Goal: Task Accomplishment & Management: Manage account settings

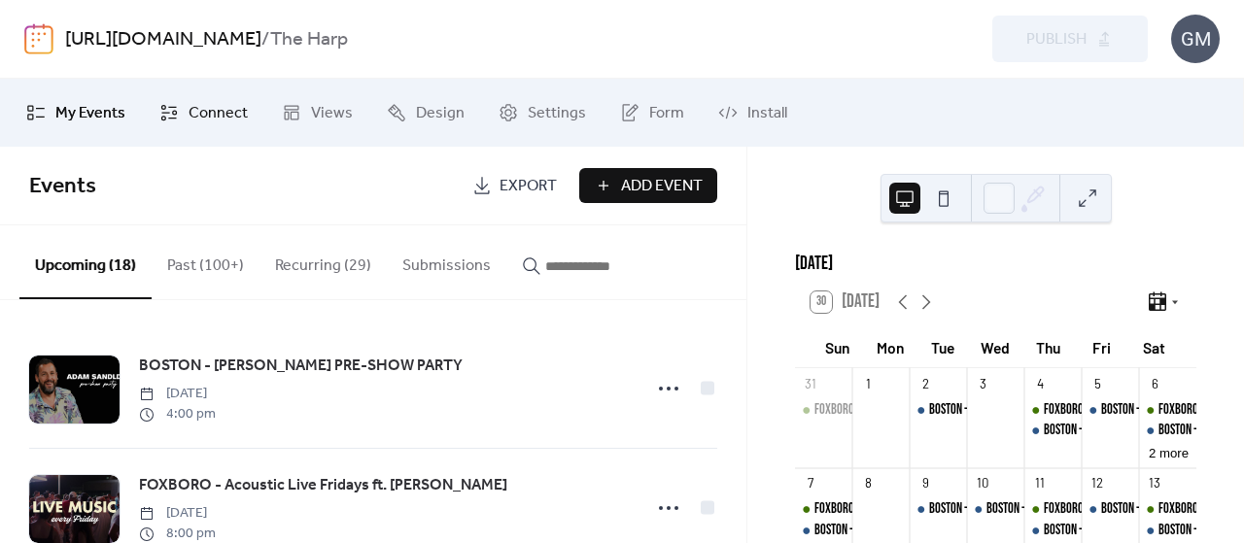
scroll to position [694, 0]
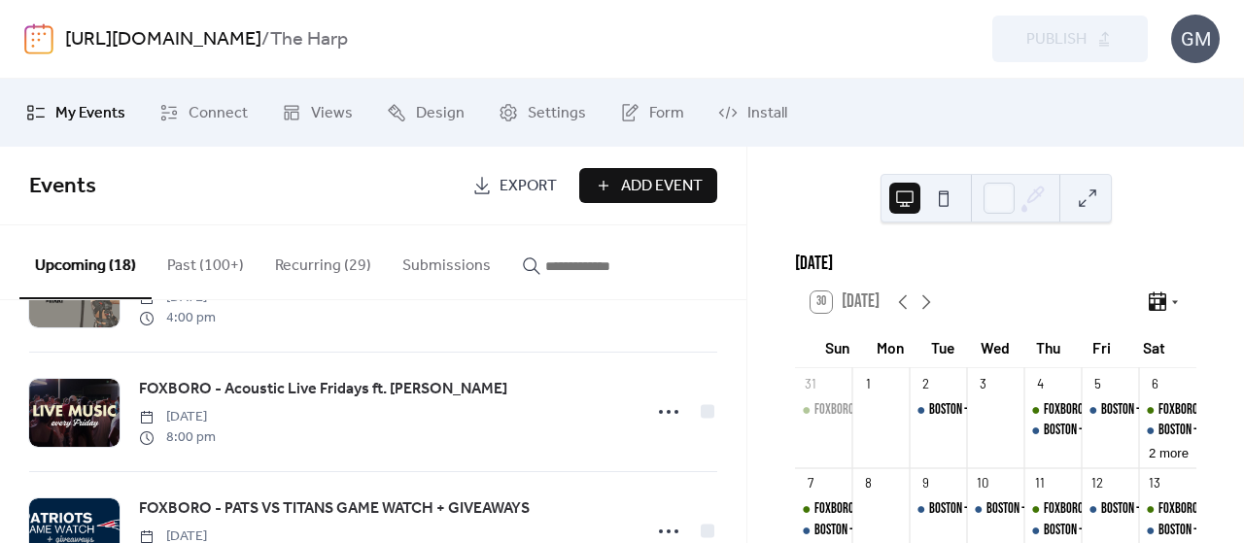
click at [326, 261] on button "Recurring (29)" at bounding box center [322, 261] width 127 height 72
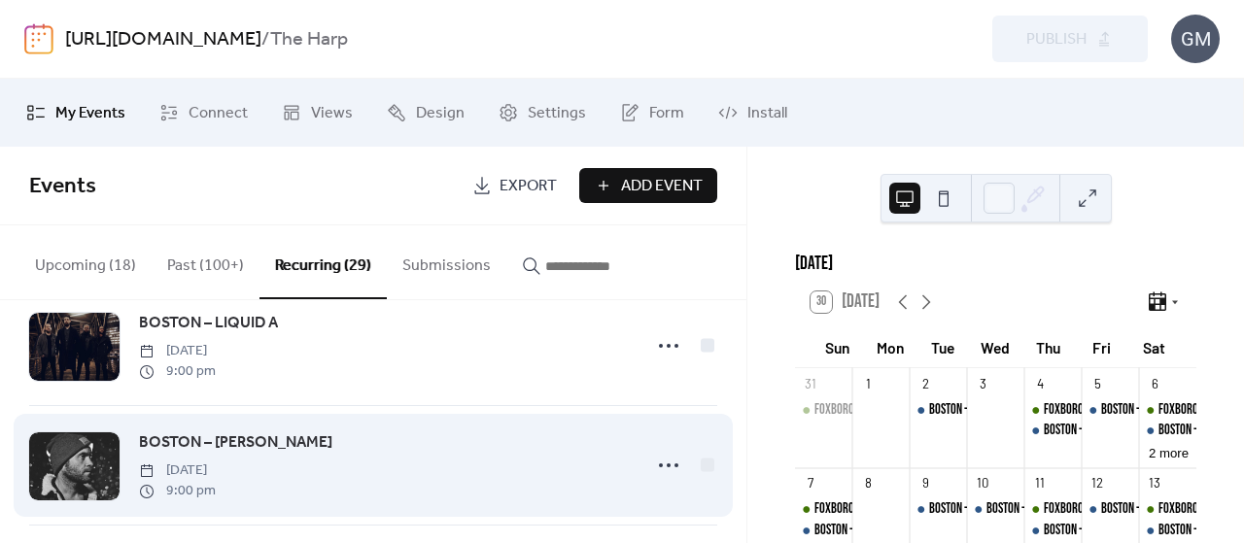
scroll to position [1263, 0]
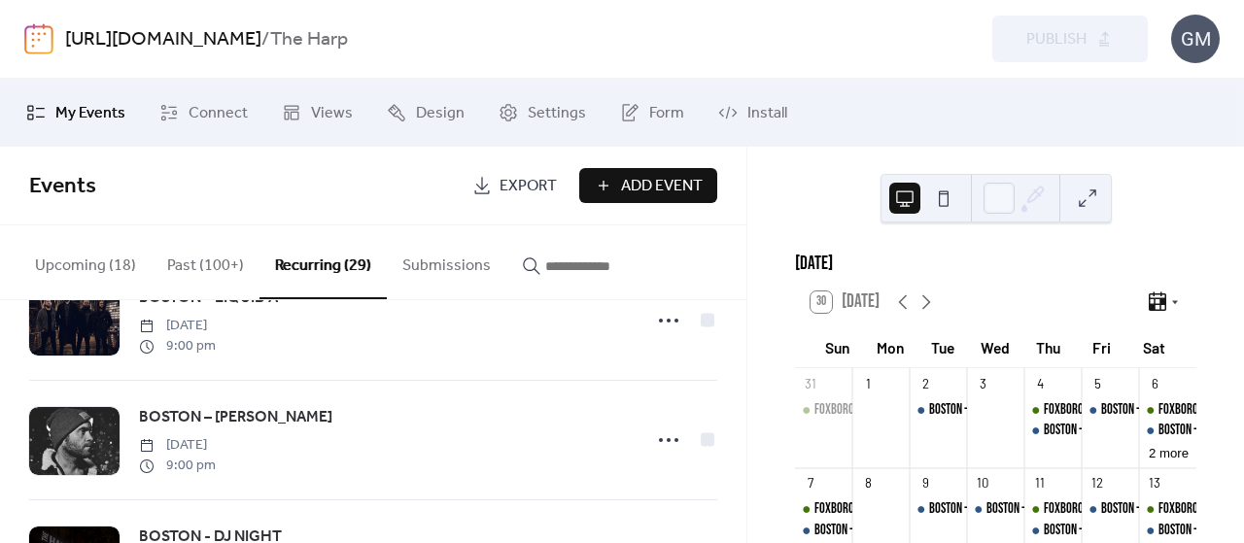
click at [31, 32] on img at bounding box center [38, 38] width 29 height 31
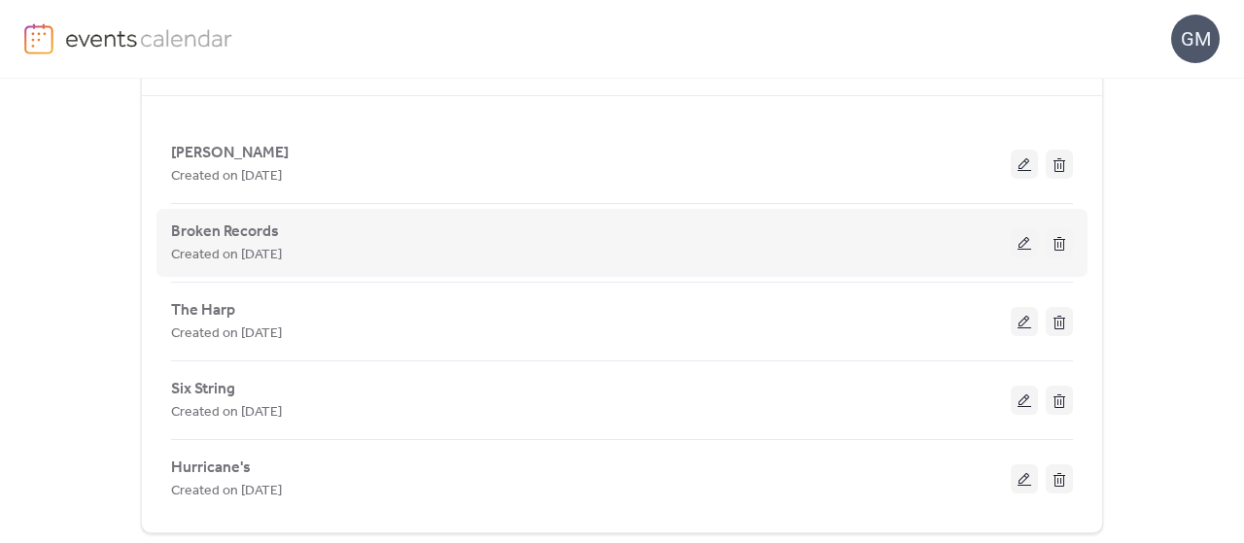
scroll to position [486, 0]
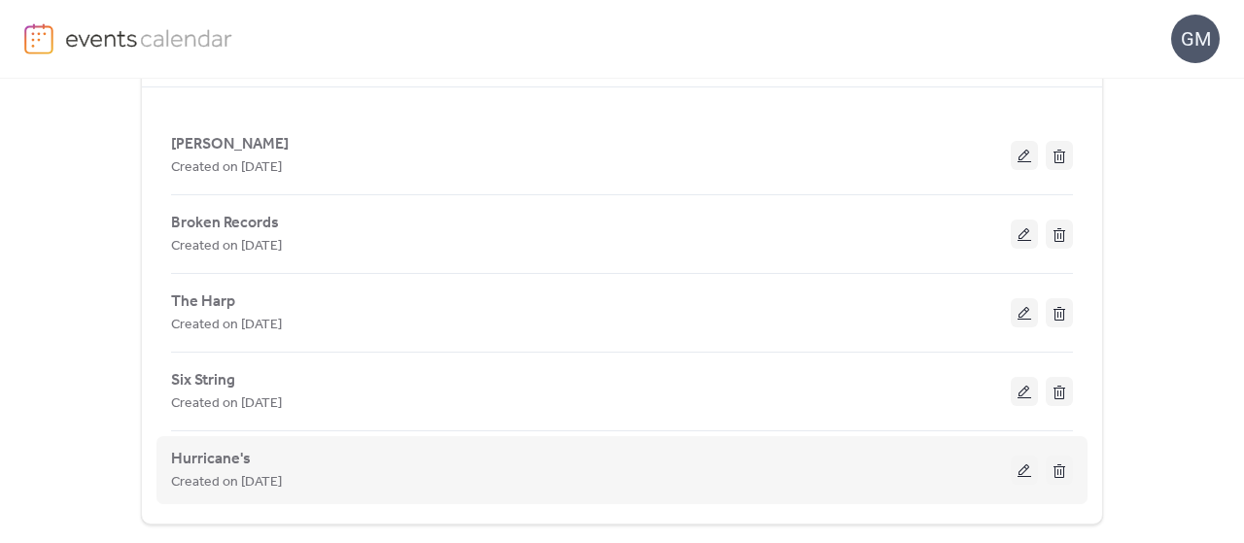
click at [1019, 468] on button at bounding box center [1023, 470] width 27 height 29
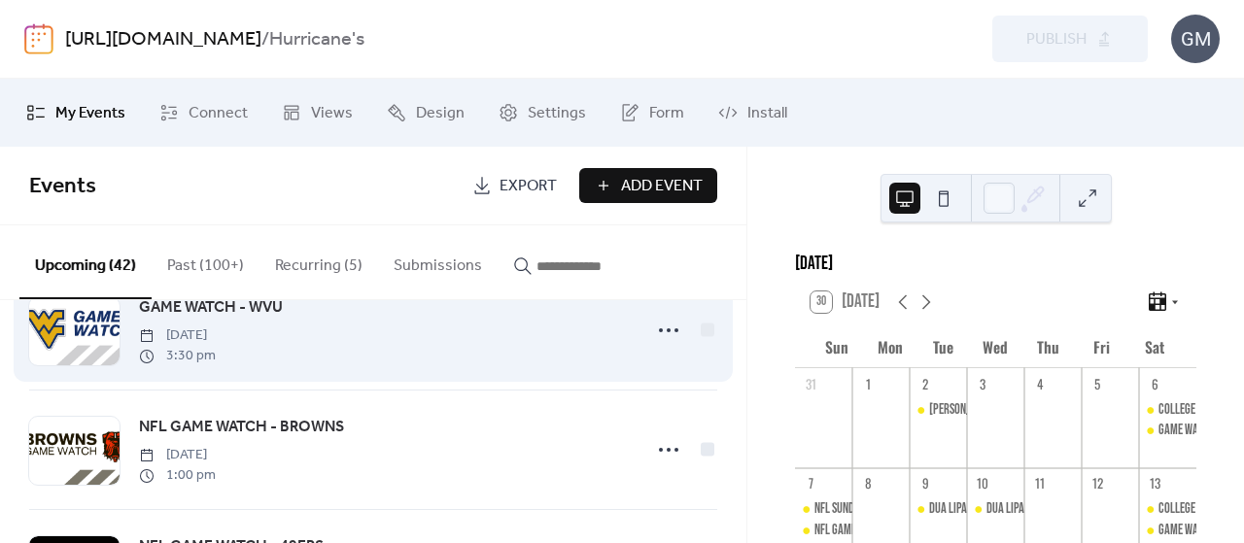
scroll to position [1166, 0]
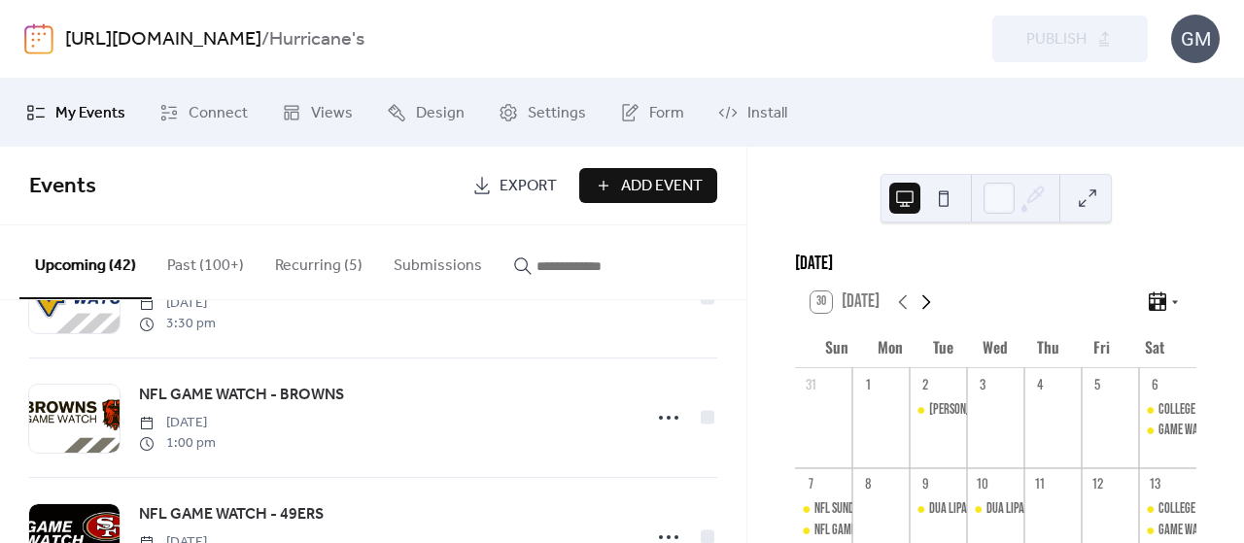
click at [928, 312] on icon at bounding box center [925, 302] width 23 height 23
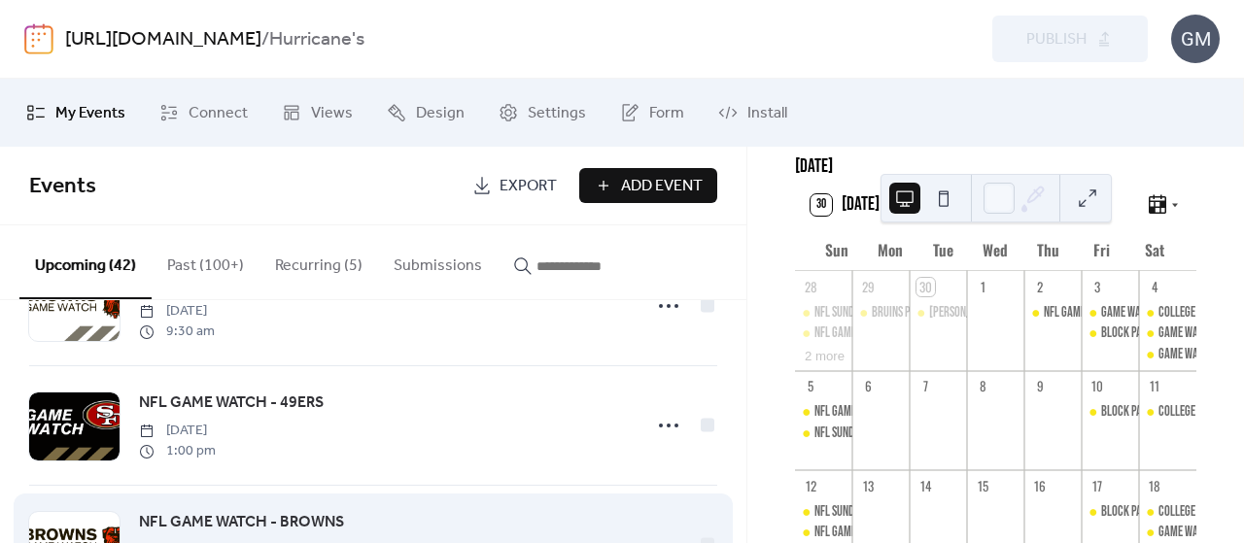
scroll to position [583, 0]
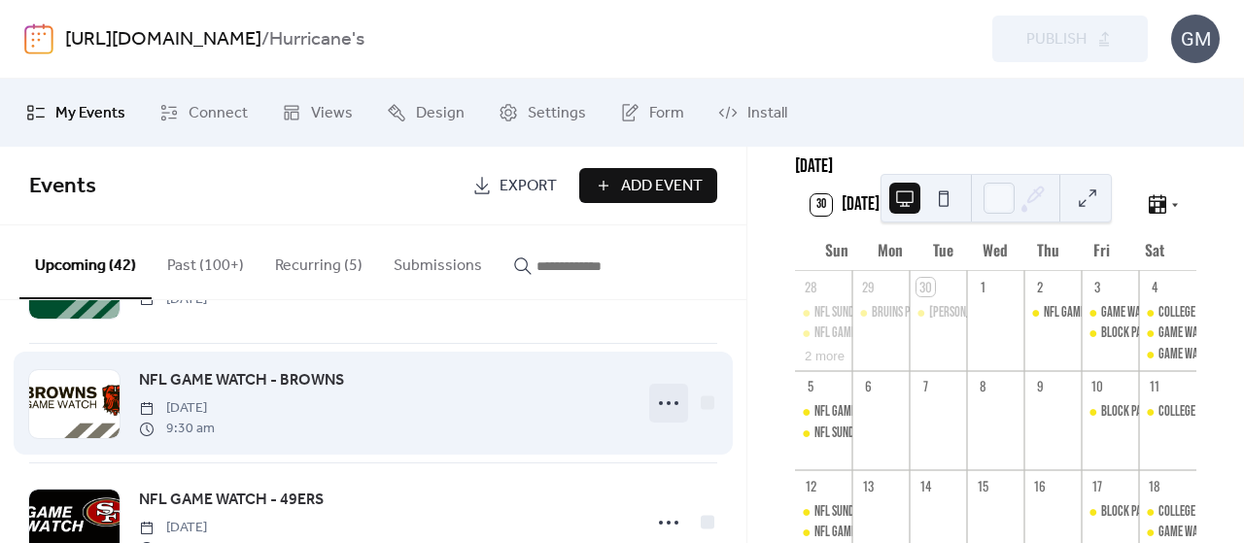
click at [667, 403] on circle at bounding box center [669, 403] width 4 height 4
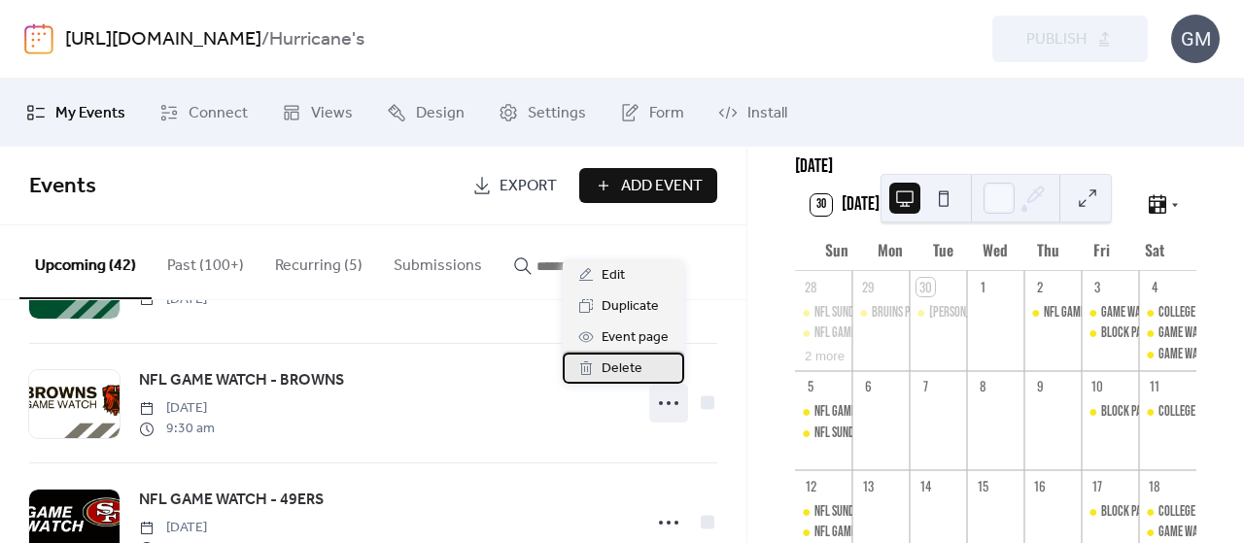
click at [627, 368] on span "Delete" at bounding box center [621, 369] width 41 height 23
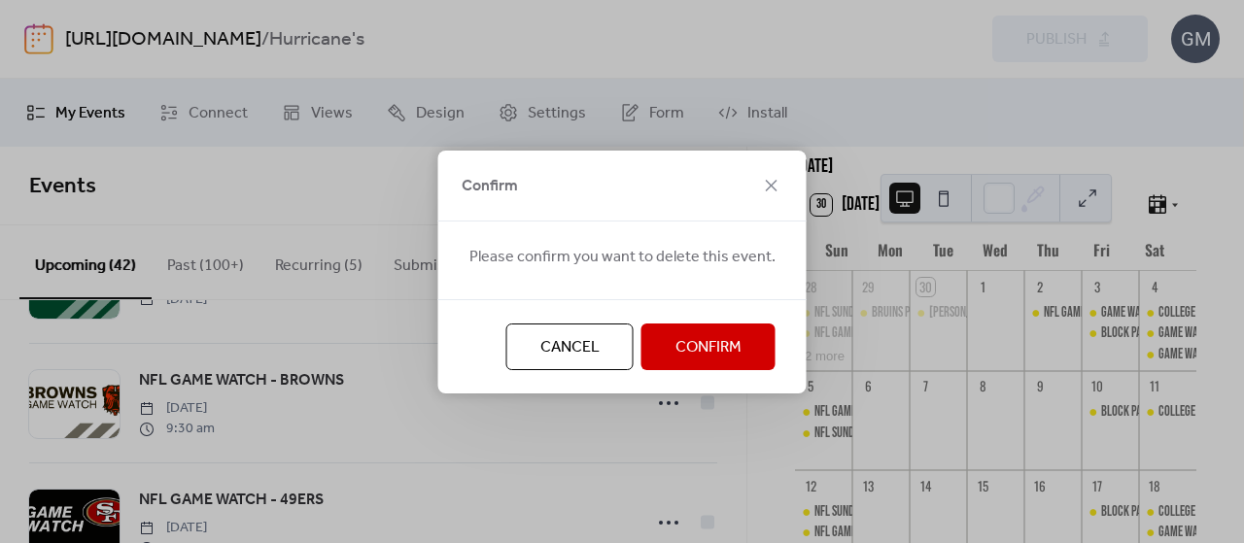
click at [682, 336] on span "Confirm" at bounding box center [708, 347] width 66 height 23
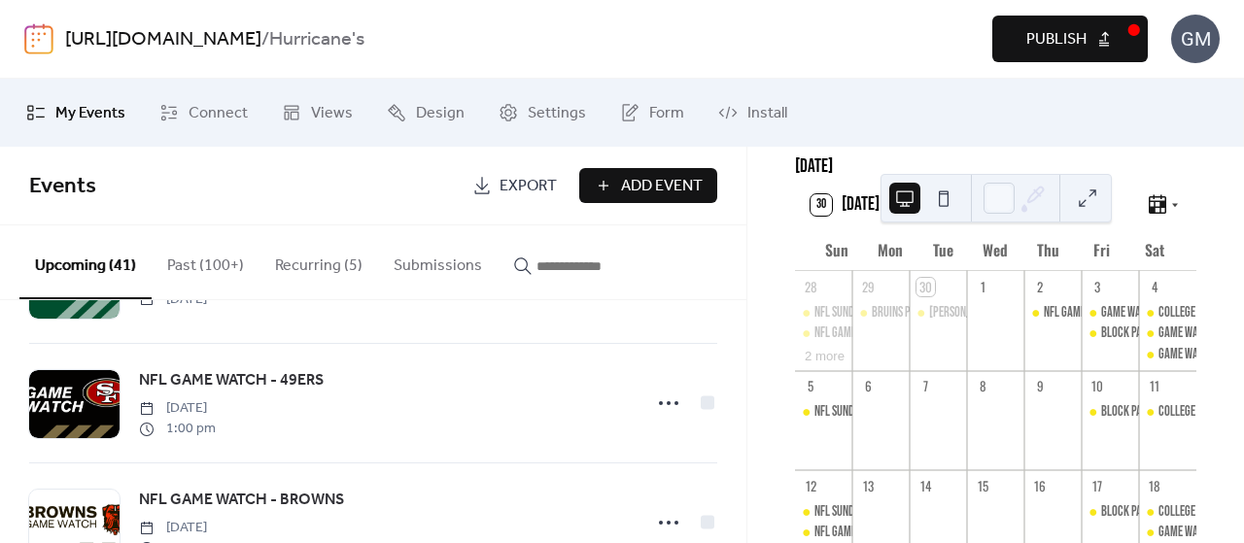
click at [1077, 42] on span "Publish" at bounding box center [1056, 39] width 60 height 23
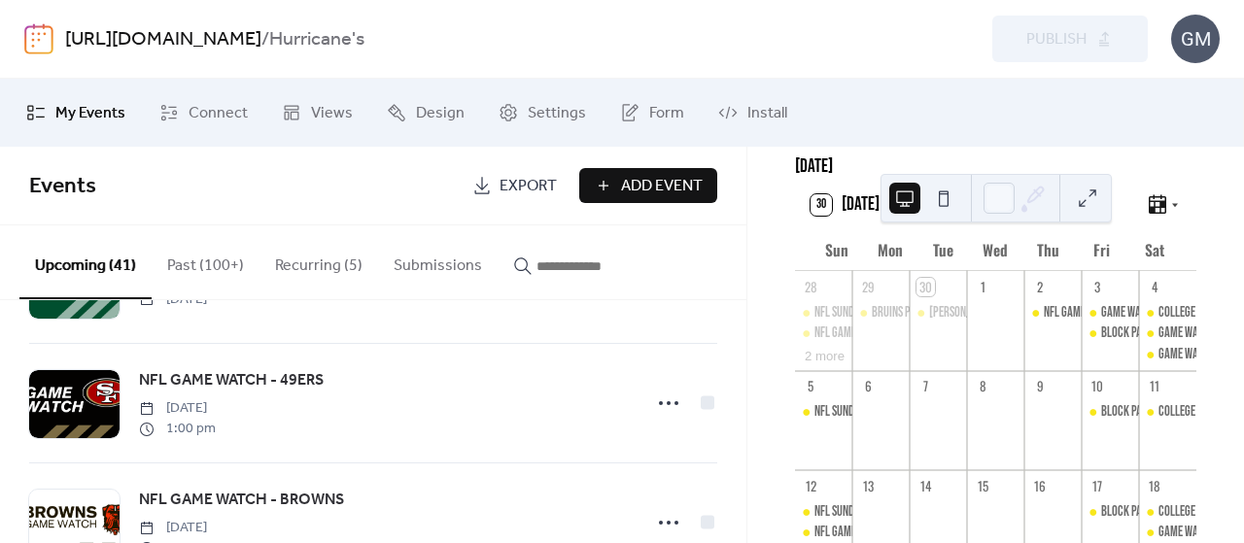
click at [301, 266] on button "Recurring (5)" at bounding box center [318, 261] width 119 height 72
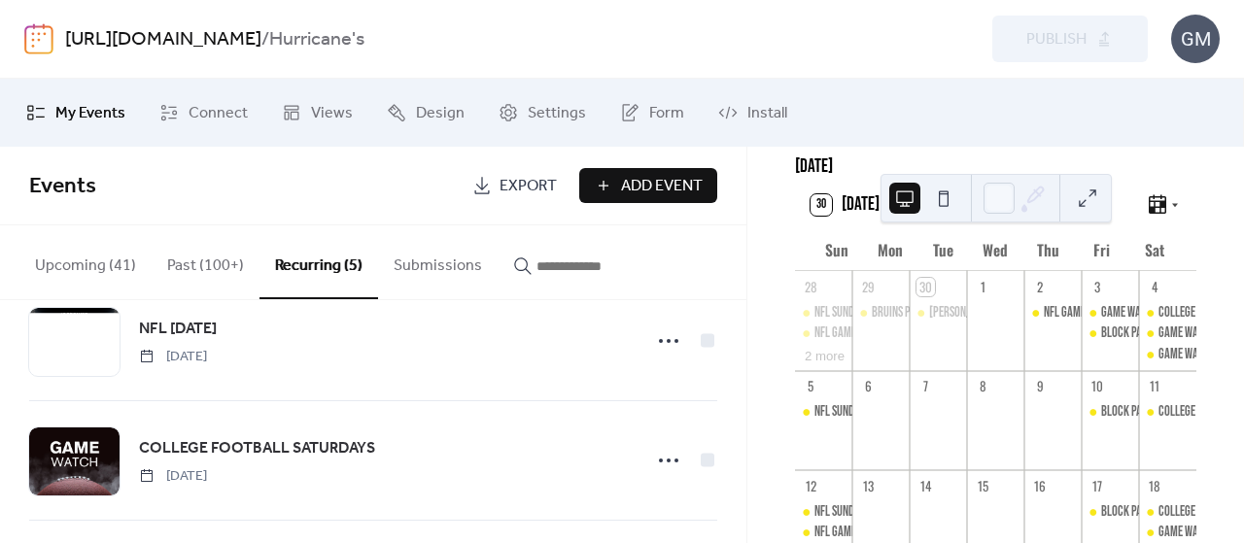
scroll to position [97, 0]
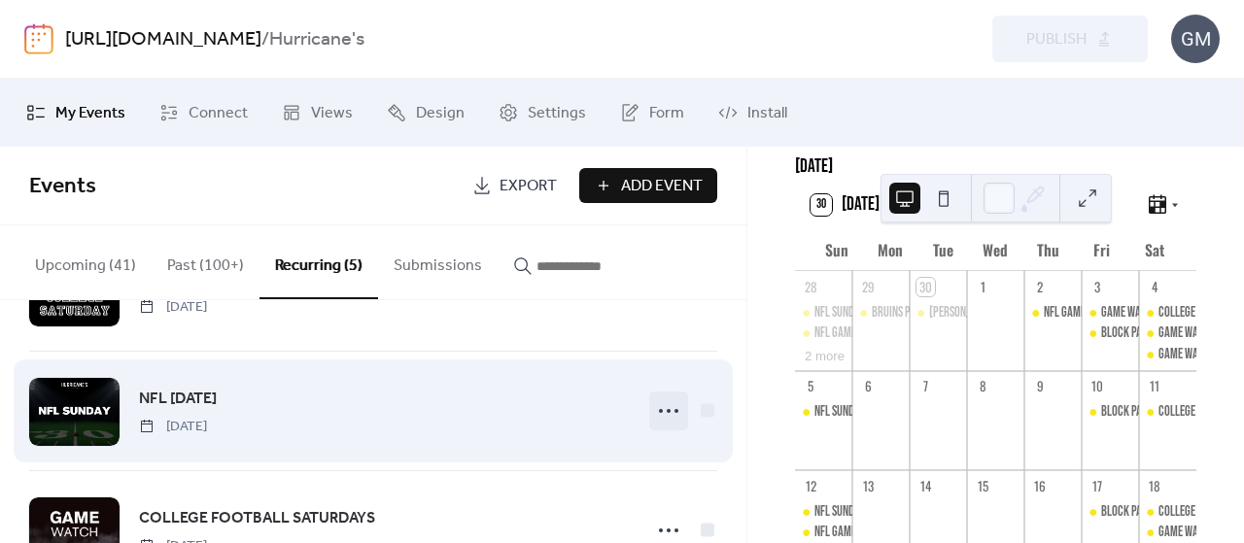
click at [661, 410] on icon at bounding box center [668, 410] width 31 height 31
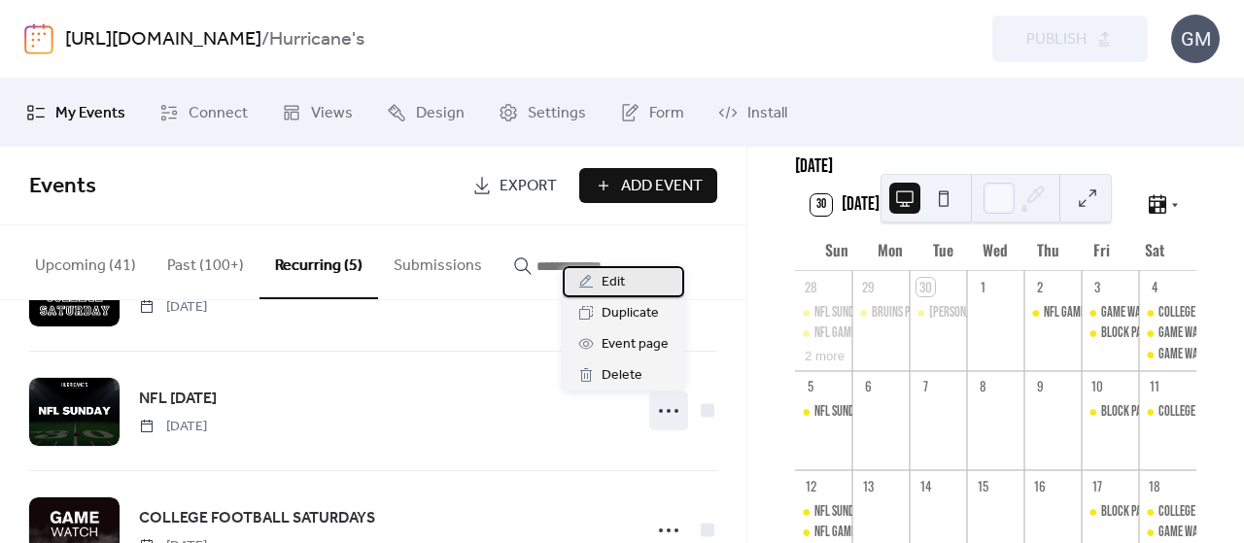
click at [612, 274] on span "Edit" at bounding box center [612, 282] width 23 height 23
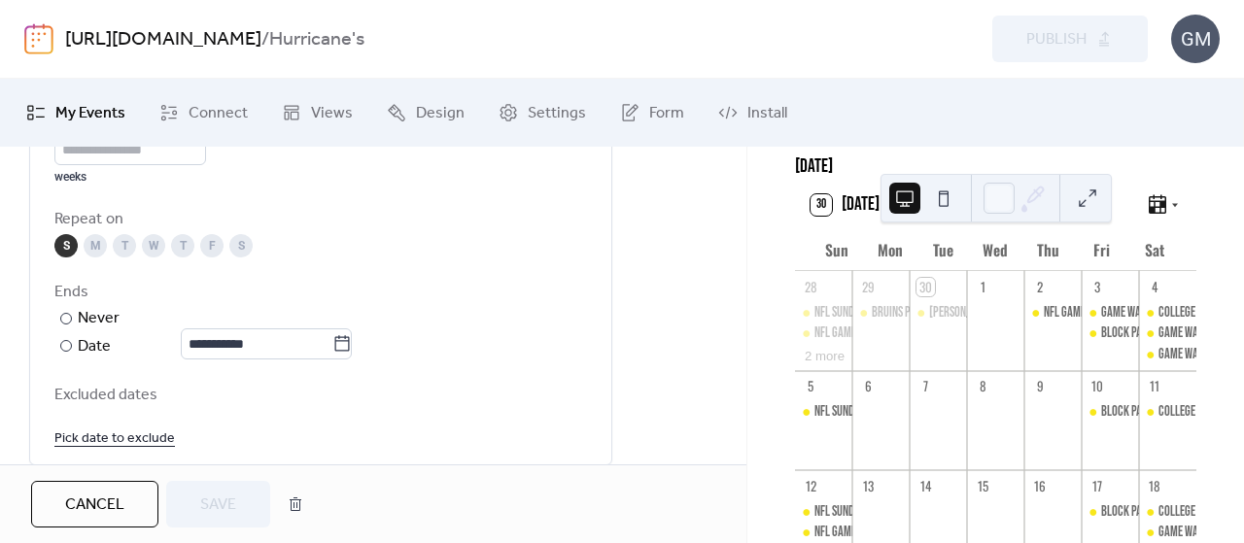
scroll to position [1069, 0]
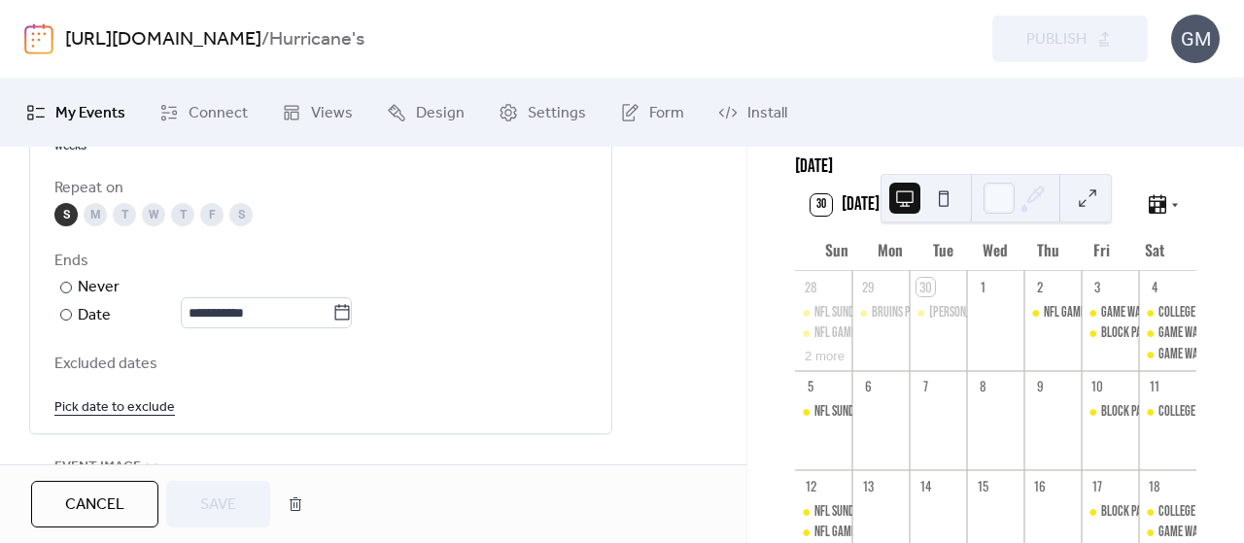
click at [116, 406] on link "Pick date to exclude" at bounding box center [114, 406] width 120 height 24
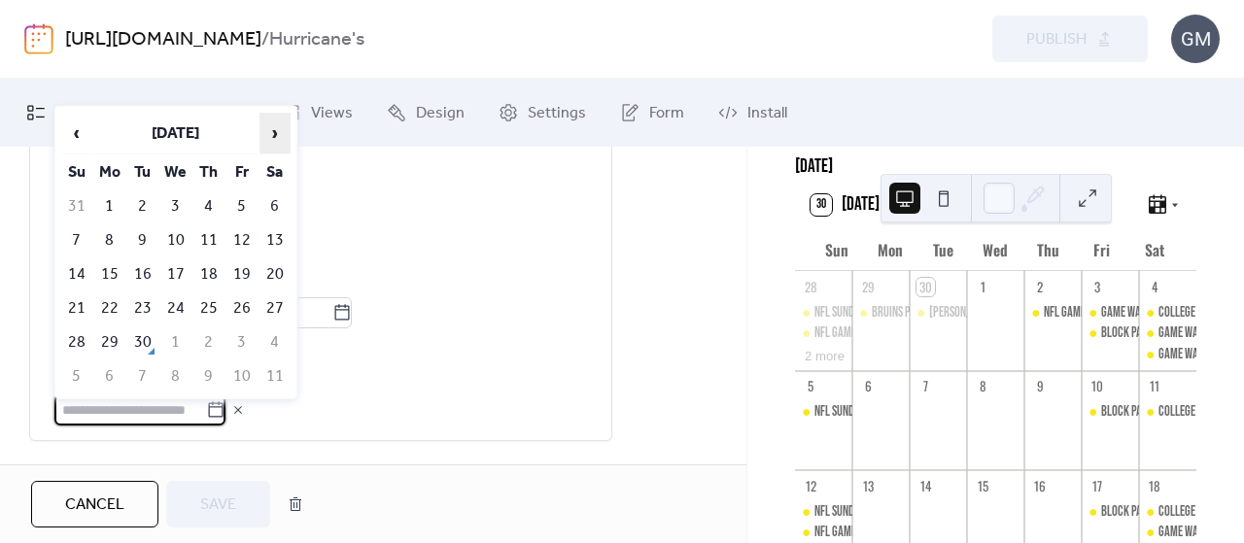
click at [283, 138] on span "›" at bounding box center [274, 133] width 29 height 39
click at [76, 233] on td "5" at bounding box center [76, 240] width 31 height 32
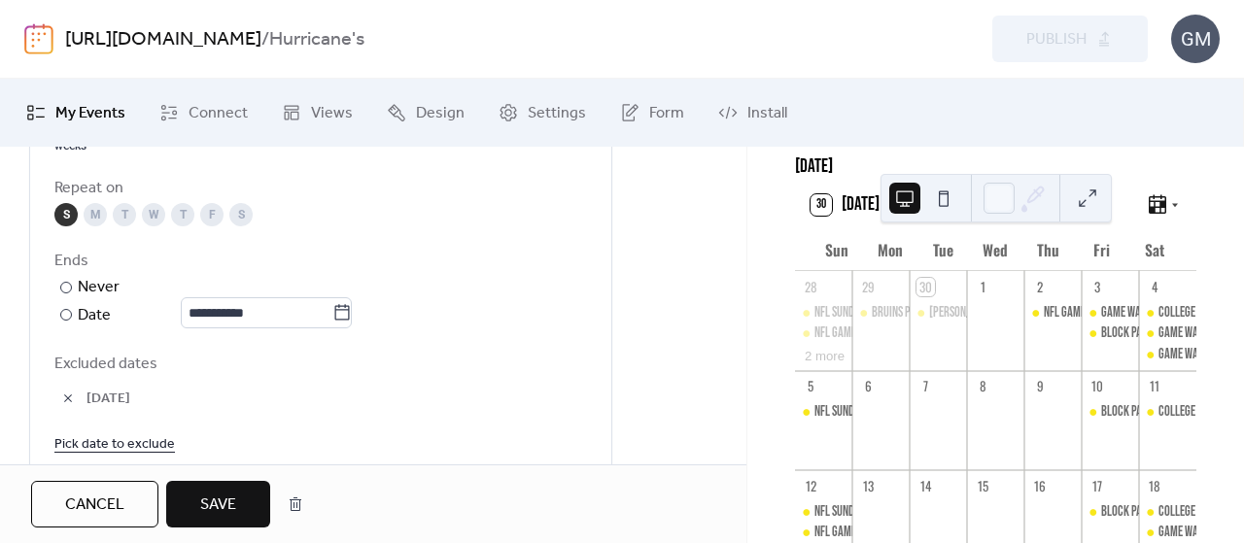
click at [245, 489] on button "Save" at bounding box center [218, 504] width 104 height 47
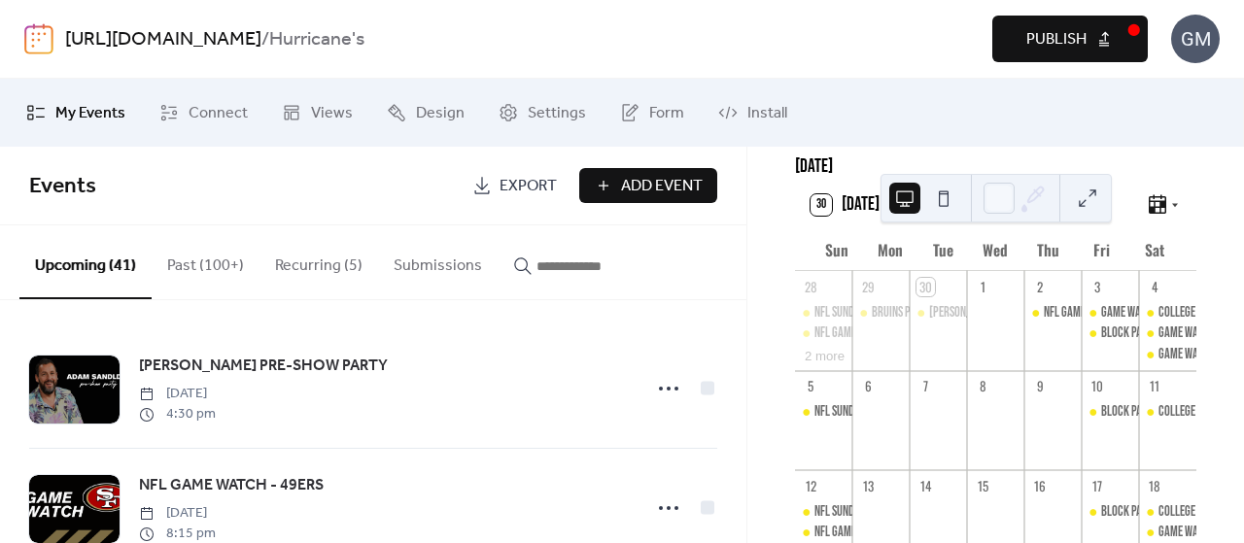
click at [1028, 37] on span "Publish" at bounding box center [1056, 39] width 60 height 23
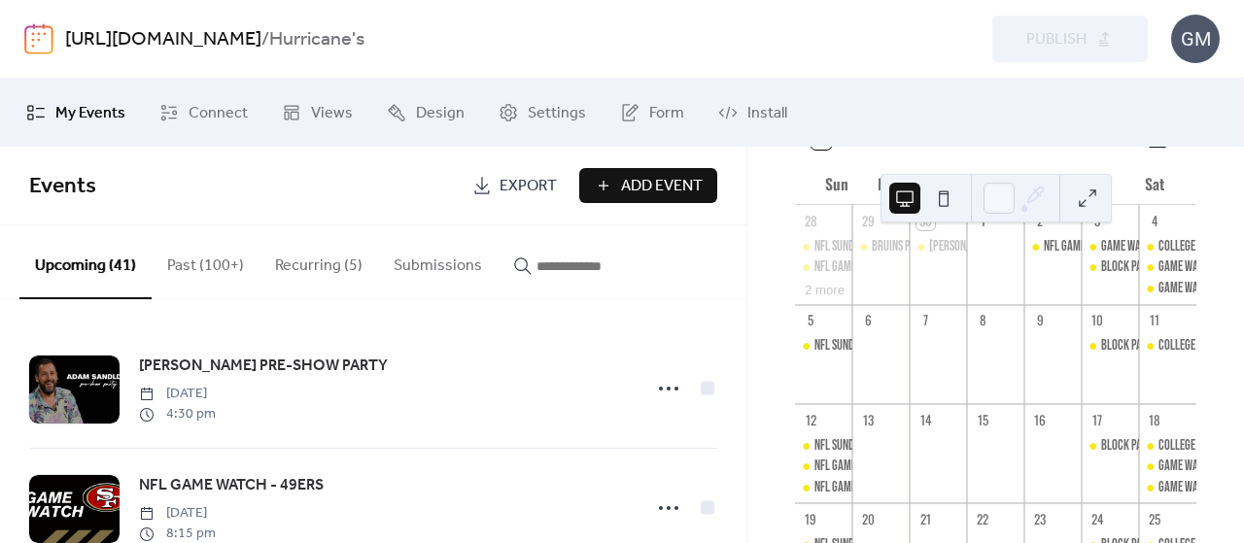
scroll to position [194, 0]
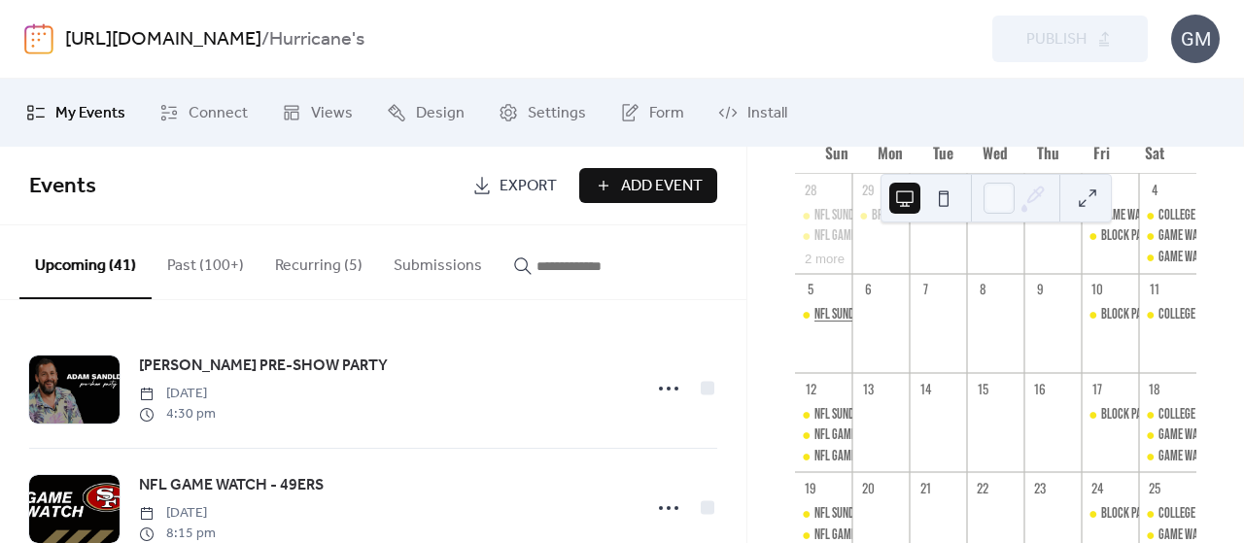
click at [849, 321] on div "NFL SUNDAYS" at bounding box center [841, 314] width 55 height 19
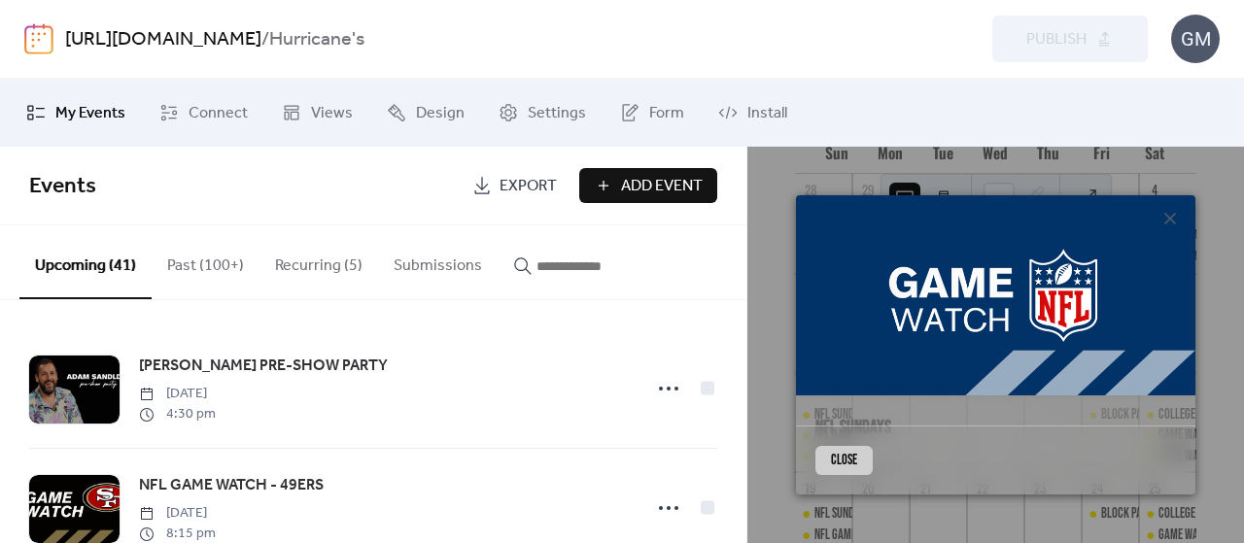
click at [822, 460] on button "Close" at bounding box center [843, 460] width 57 height 29
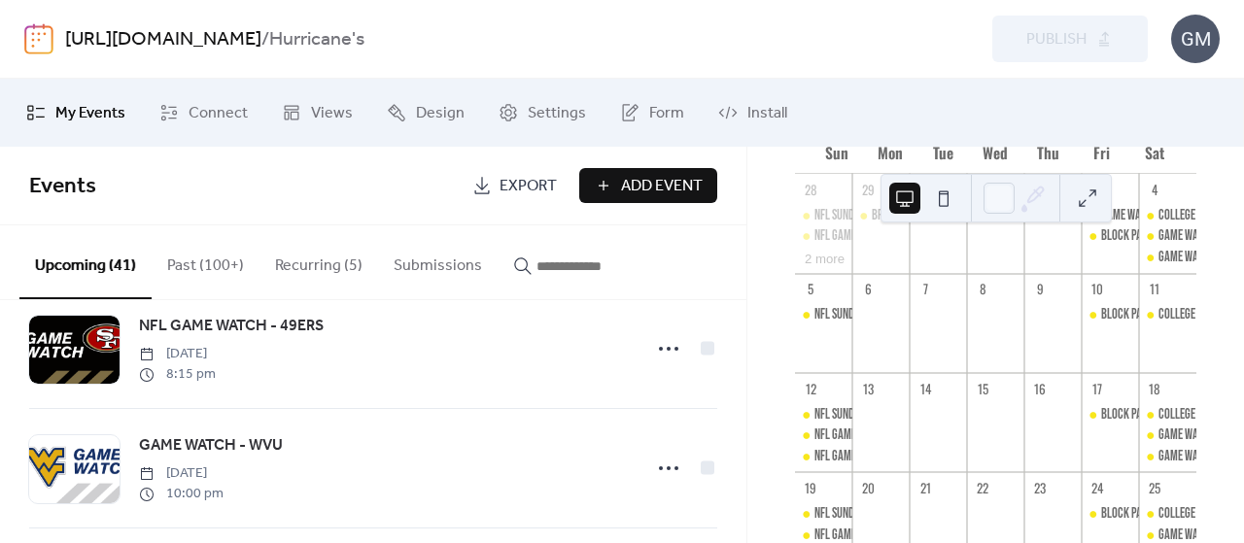
scroll to position [389, 0]
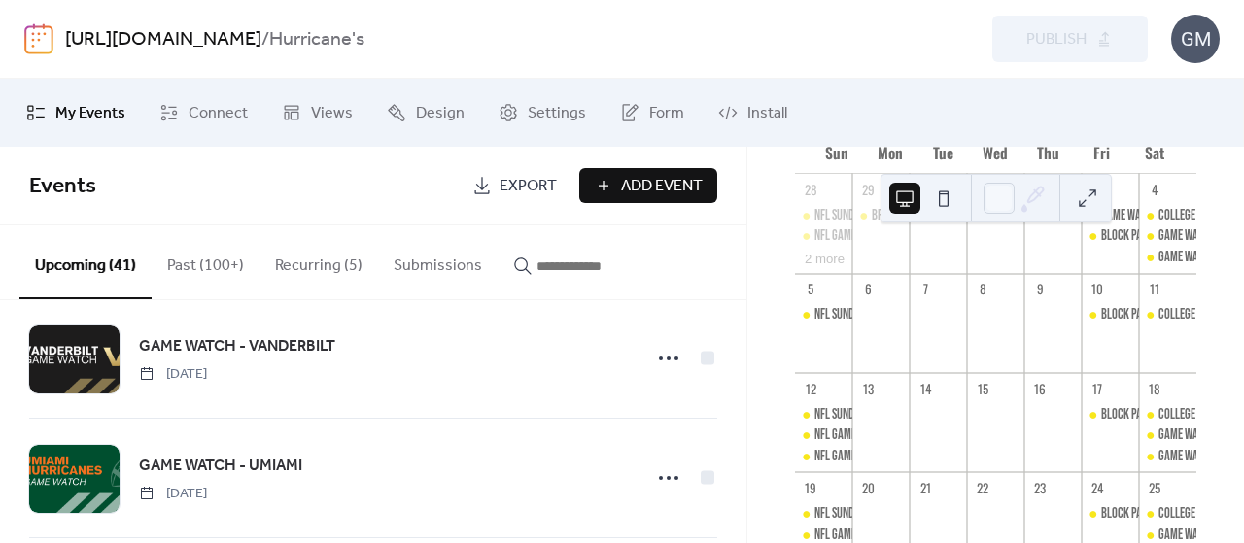
click at [336, 271] on button "Recurring (5)" at bounding box center [318, 261] width 119 height 72
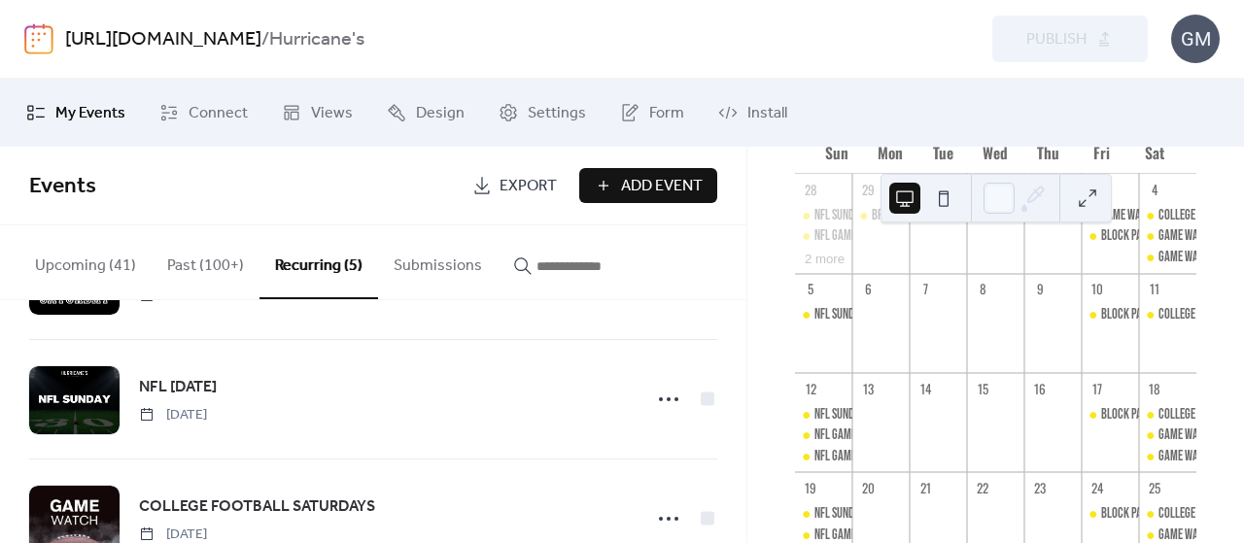
scroll to position [389, 0]
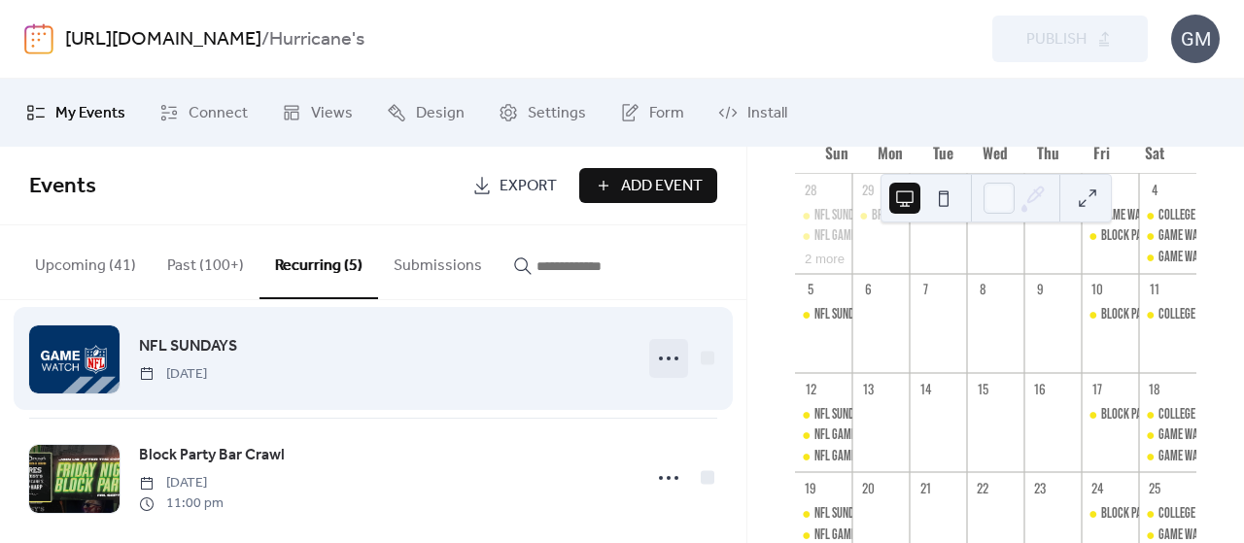
click at [663, 359] on icon at bounding box center [668, 358] width 31 height 31
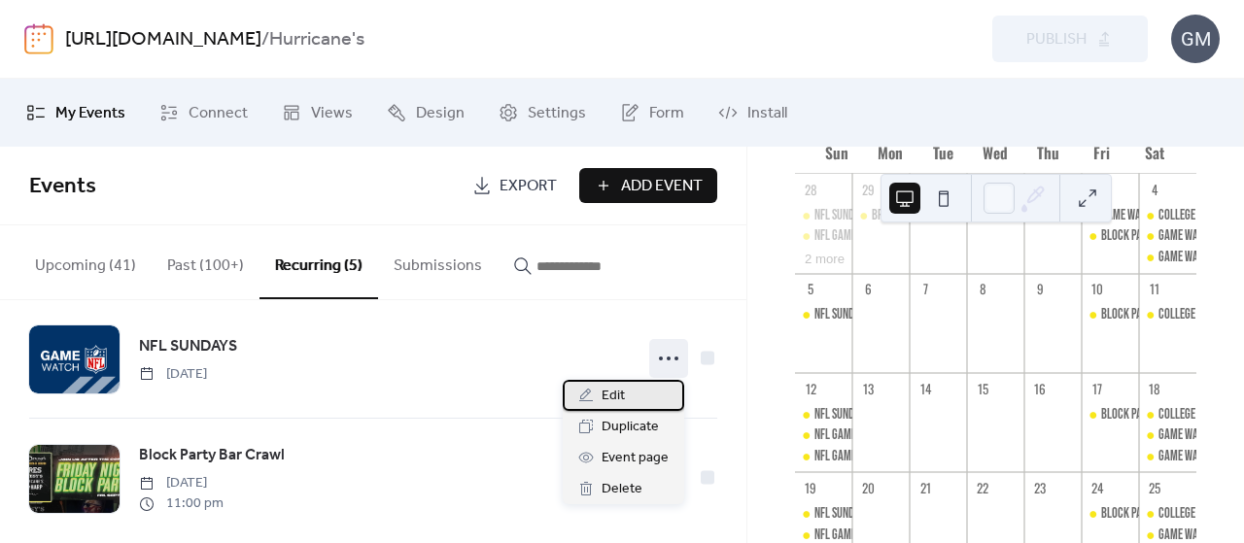
click at [595, 409] on div "Edit" at bounding box center [623, 395] width 121 height 31
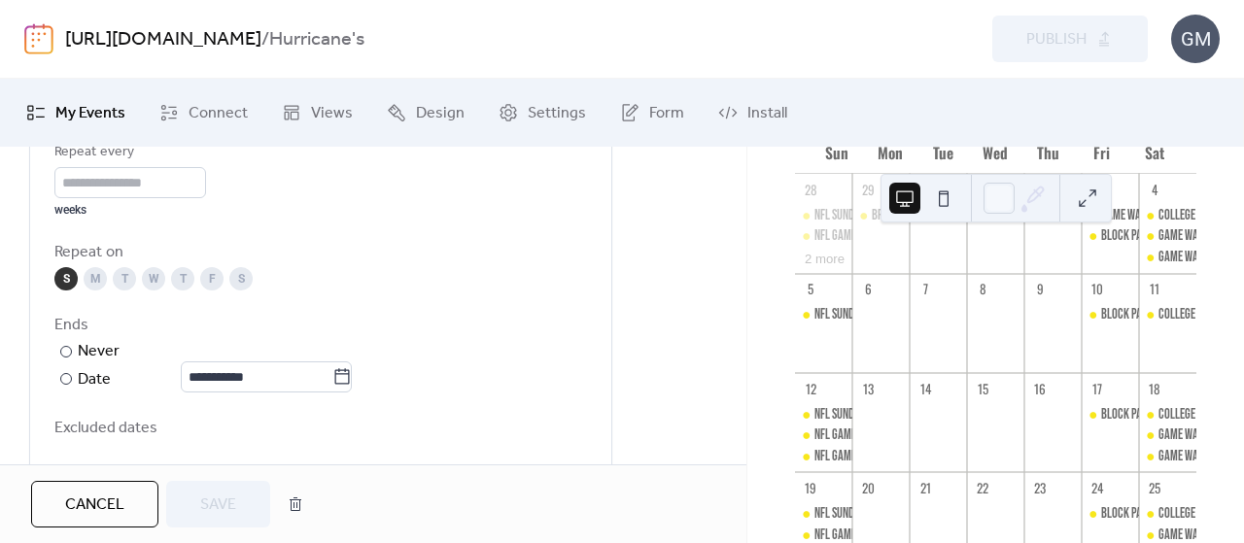
scroll to position [1069, 0]
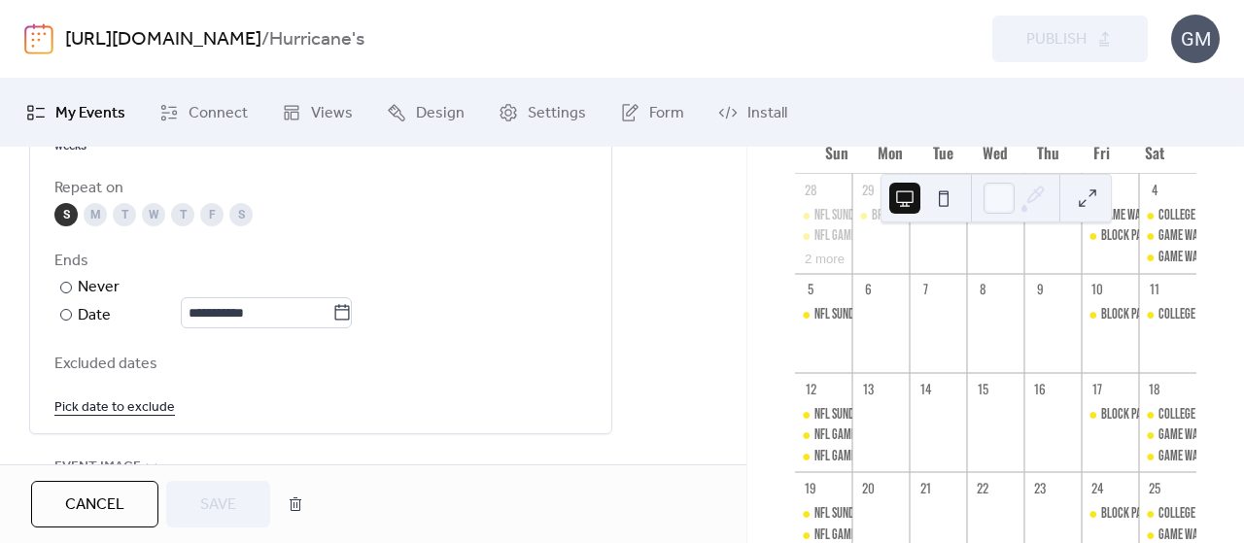
click at [128, 403] on link "Pick date to exclude" at bounding box center [114, 406] width 120 height 24
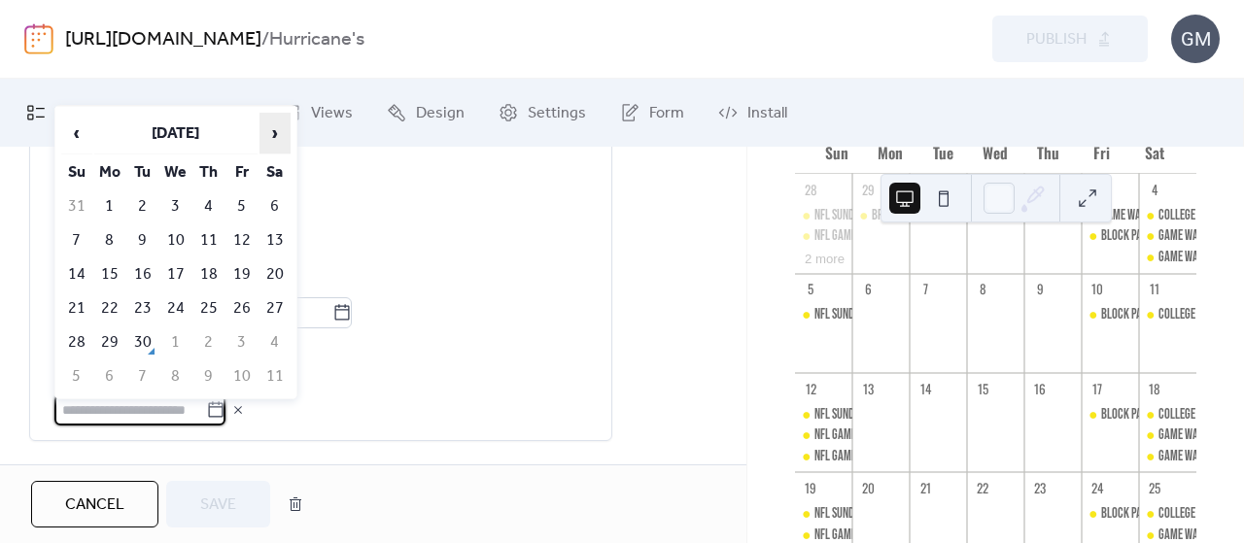
click at [284, 135] on span "›" at bounding box center [274, 133] width 29 height 39
drag, startPoint x: 66, startPoint y: 243, endPoint x: 112, endPoint y: 250, distance: 46.2
click at [70, 242] on td "5" at bounding box center [76, 240] width 31 height 32
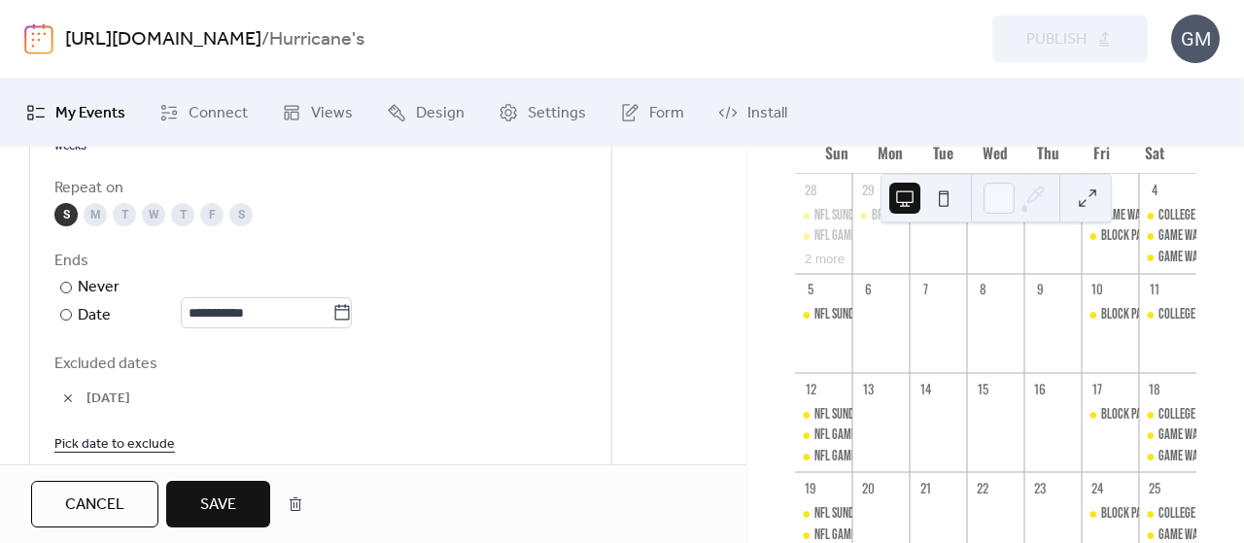
click at [237, 494] on button "Save" at bounding box center [218, 504] width 104 height 47
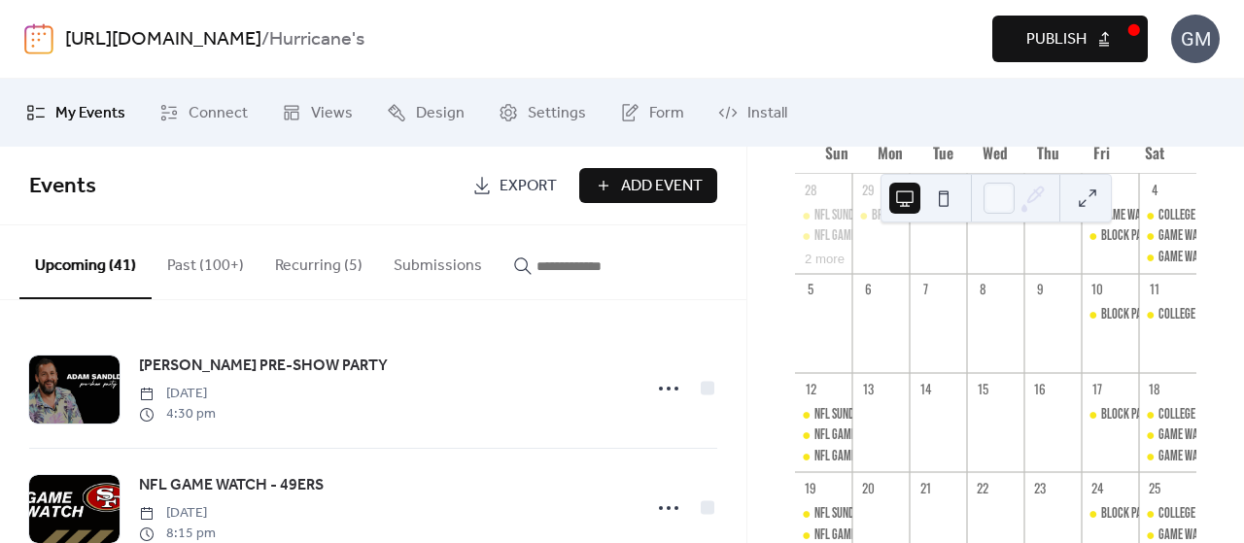
click at [1057, 42] on span "Publish" at bounding box center [1056, 39] width 60 height 23
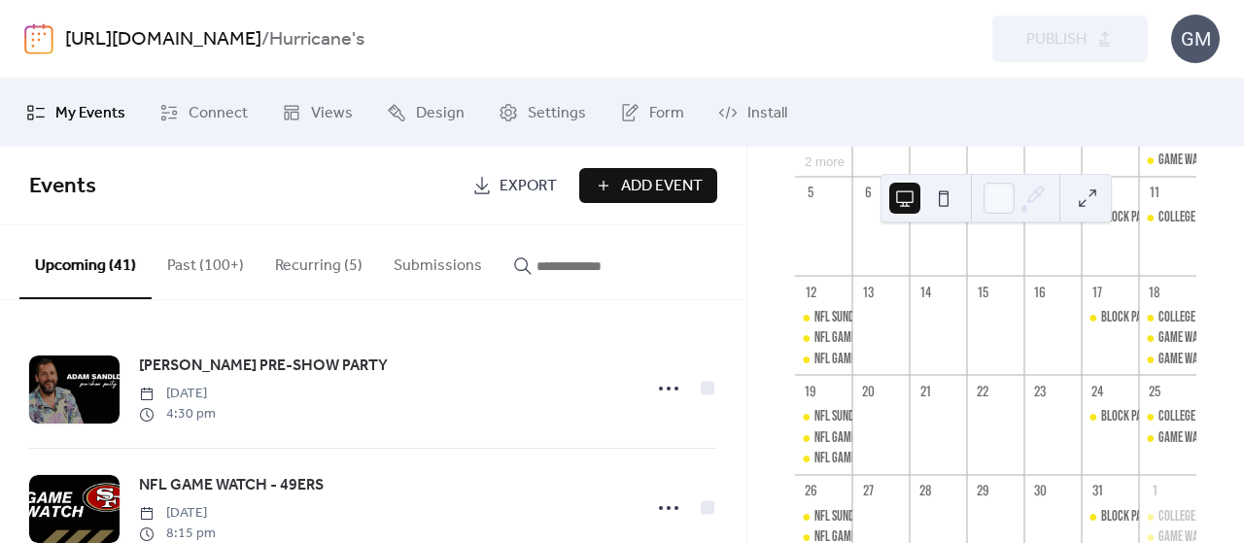
scroll to position [97, 0]
